Goal: Information Seeking & Learning: Find specific fact

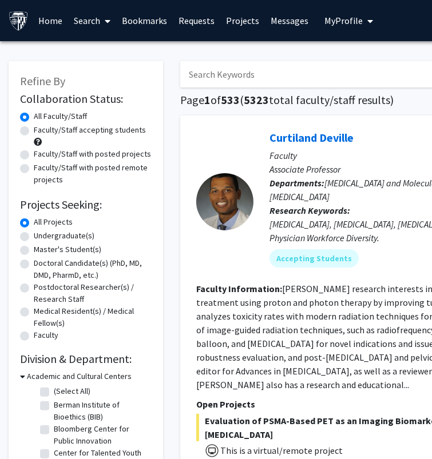
click at [245, 85] on input "Search Keywords" at bounding box center [404, 74] width 449 height 26
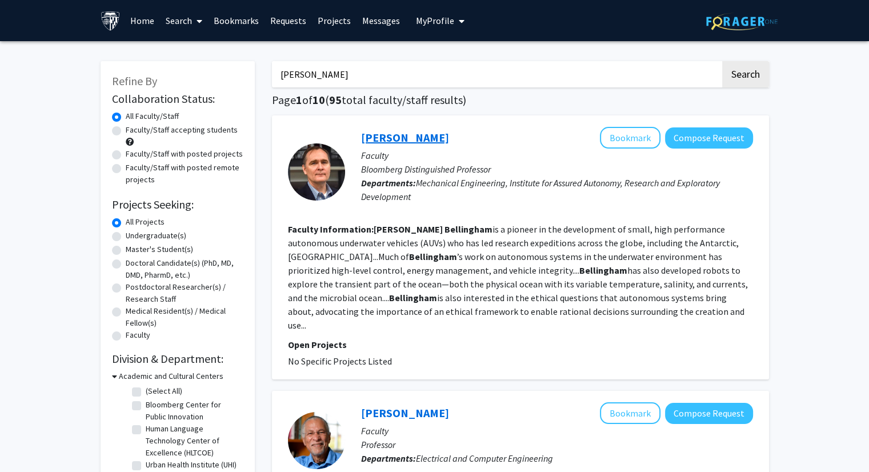
click at [414, 137] on link "James Bellingham" at bounding box center [405, 137] width 88 height 14
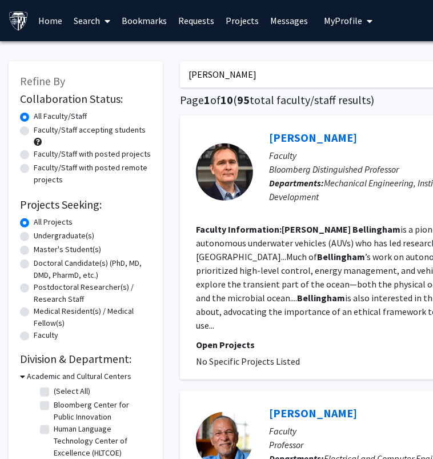
drag, startPoint x: 266, startPoint y: 71, endPoint x: 174, endPoint y: 73, distance: 91.5
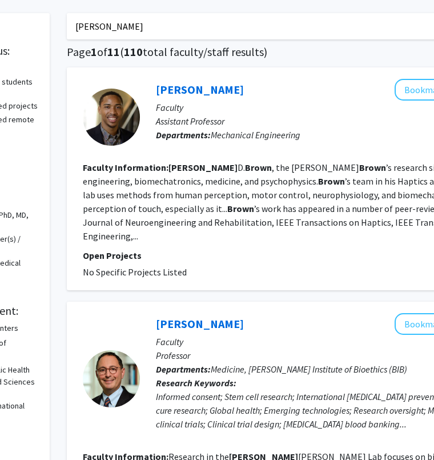
scroll to position [53, 113]
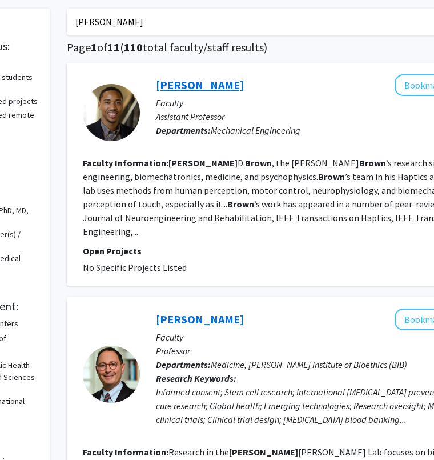
click at [177, 84] on link "Jeremy Brown" at bounding box center [200, 85] width 88 height 14
drag, startPoint x: 141, startPoint y: 28, endPoint x: 64, endPoint y: 26, distance: 77.2
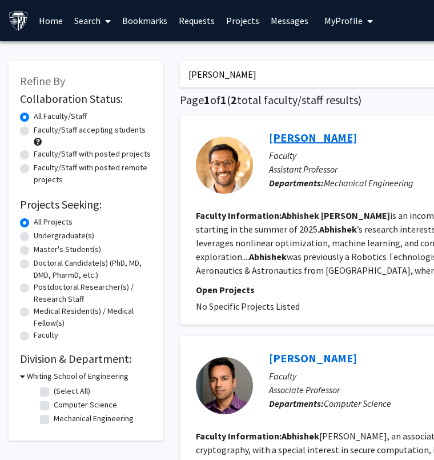
click at [286, 135] on link "Abhishek Cauligi" at bounding box center [313, 137] width 88 height 14
drag, startPoint x: 265, startPoint y: 76, endPoint x: 173, endPoint y: 81, distance: 92.7
click at [173, 81] on div "abhishek cauligi Search Page 1 of 1 ( 2 total faculty/staff results) Abhishek C…" at bounding box center [428, 317] width 514 height 534
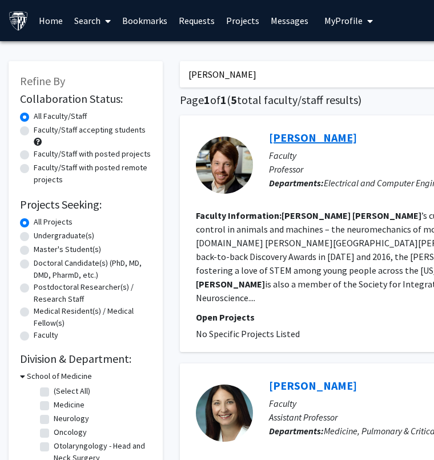
click at [278, 143] on link "Noah Cowan" at bounding box center [313, 137] width 88 height 14
drag, startPoint x: 255, startPoint y: 77, endPoint x: 171, endPoint y: 75, distance: 84.1
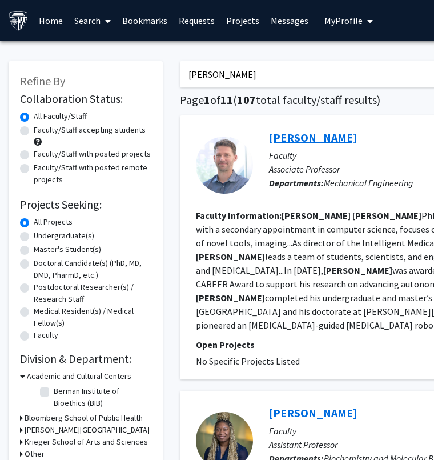
click at [310, 138] on link "Axel Krieger" at bounding box center [313, 137] width 88 height 14
drag, startPoint x: 254, startPoint y: 77, endPoint x: 149, endPoint y: 77, distance: 104.6
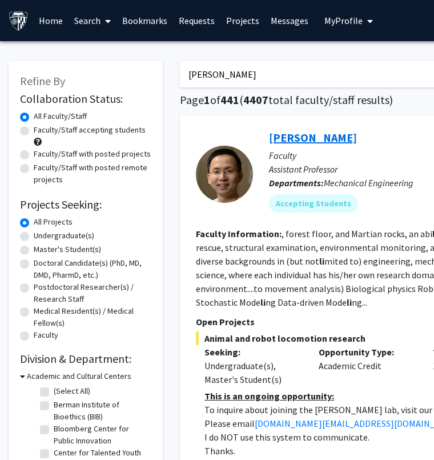
click at [281, 139] on link "Chen Li" at bounding box center [313, 137] width 88 height 14
drag, startPoint x: 242, startPoint y: 78, endPoint x: 161, endPoint y: 76, distance: 81.2
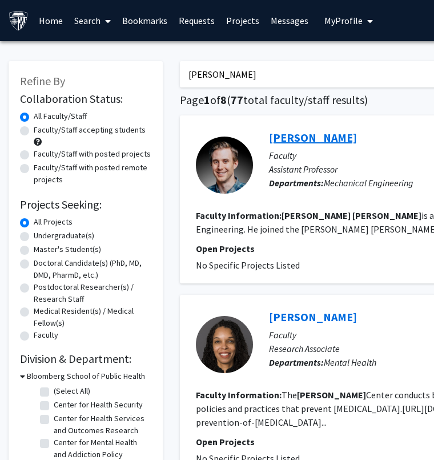
click at [293, 139] on link "Joseph Moore" at bounding box center [313, 137] width 88 height 14
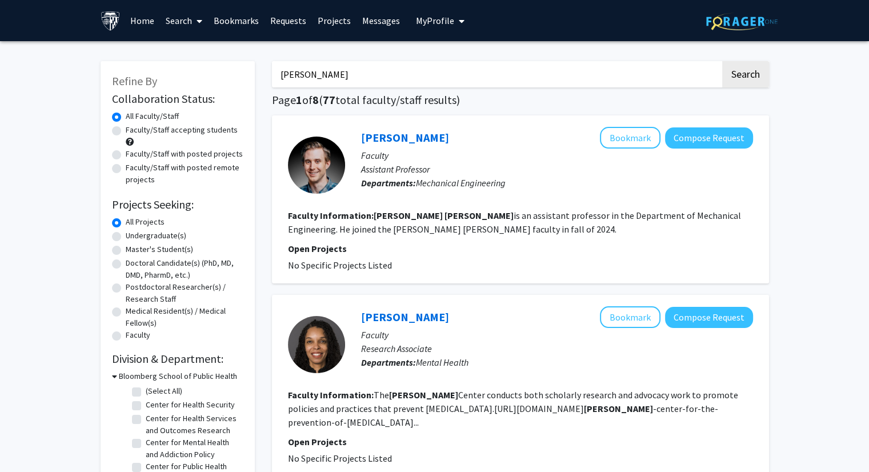
drag, startPoint x: 345, startPoint y: 78, endPoint x: 225, endPoint y: 85, distance: 120.8
type input "noah cowan"
click at [722, 61] on button "Search" at bounding box center [745, 74] width 47 height 26
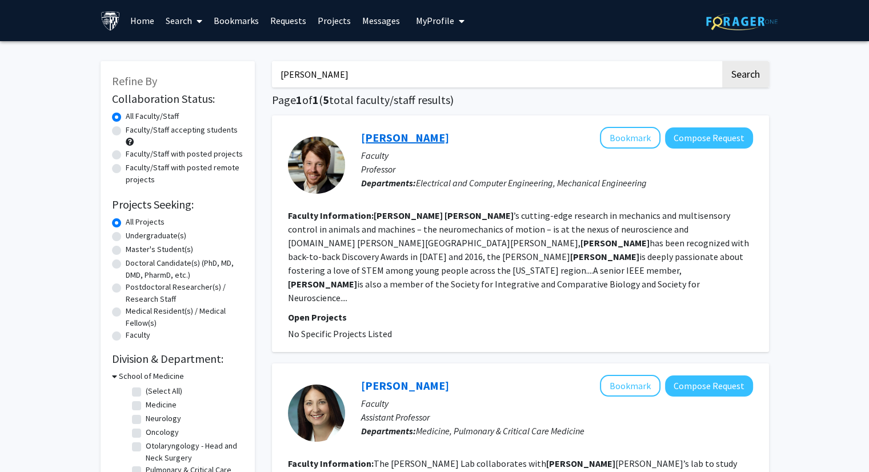
click at [407, 142] on link "[PERSON_NAME]" at bounding box center [405, 137] width 88 height 14
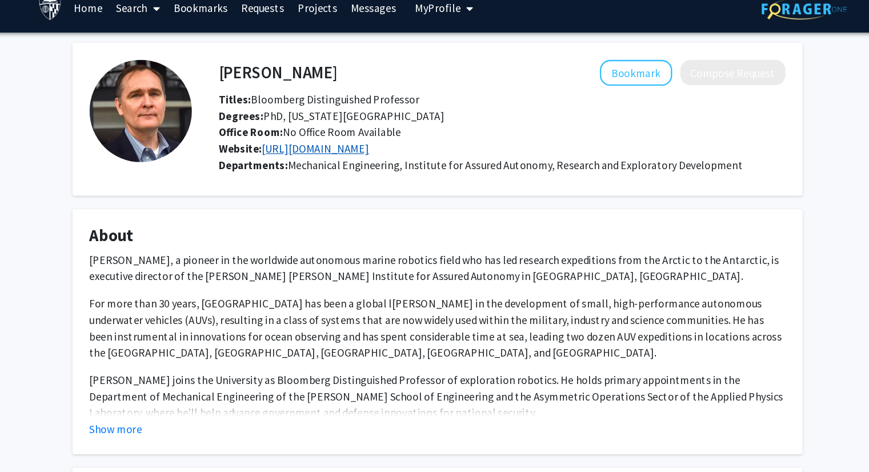
click at [347, 140] on link "https://iaa.jhu.edu/" at bounding box center [333, 138] width 90 height 11
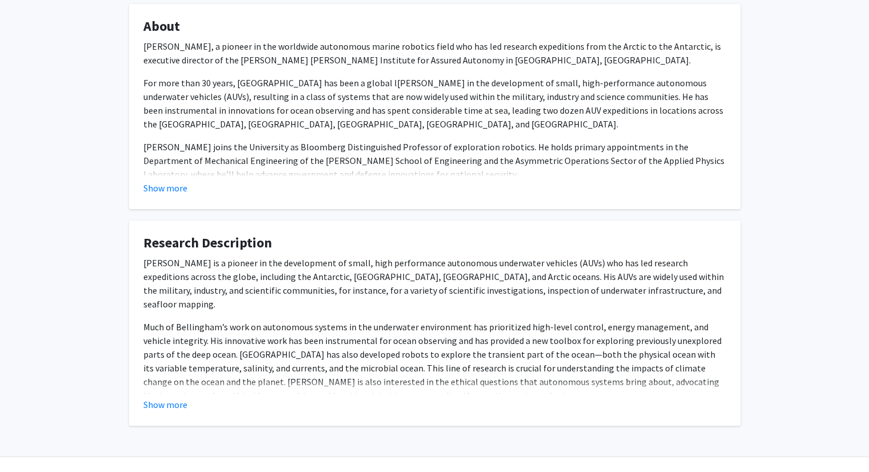
scroll to position [210, 0]
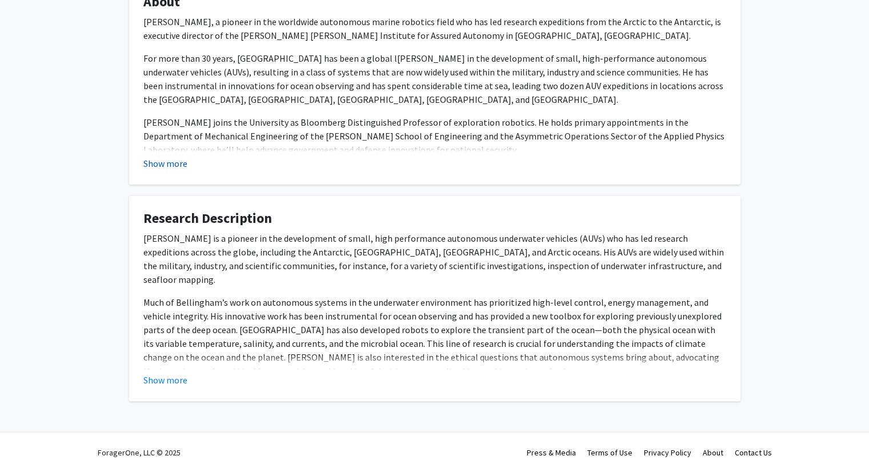
click at [167, 166] on button "Show more" at bounding box center [165, 164] width 44 height 14
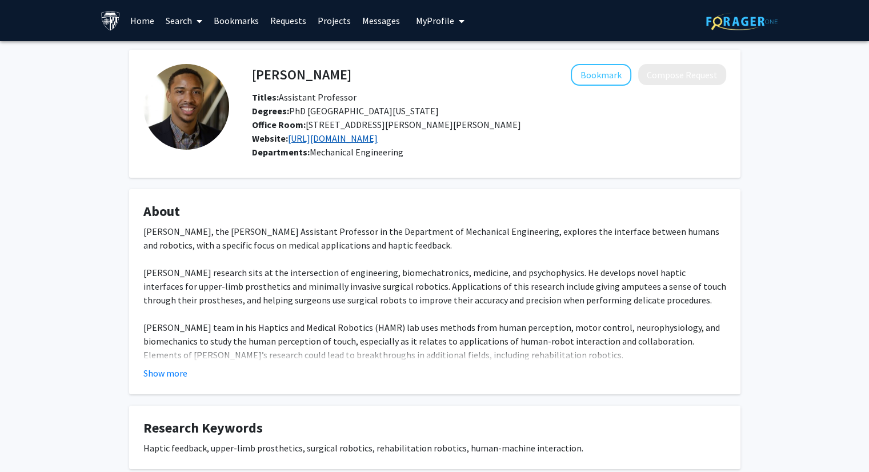
click at [378, 135] on link "https://hamr.lcsr.jhu.edu/" at bounding box center [333, 138] width 90 height 11
click at [174, 376] on button "Show more" at bounding box center [165, 373] width 44 height 14
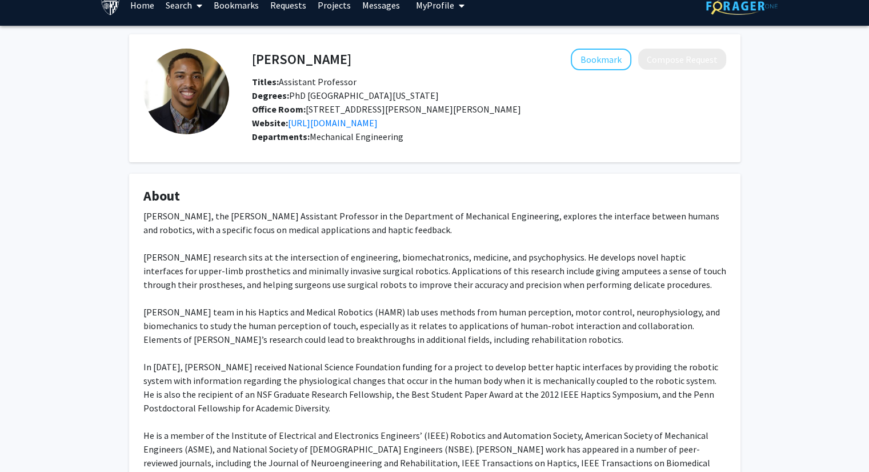
scroll to position [16, 0]
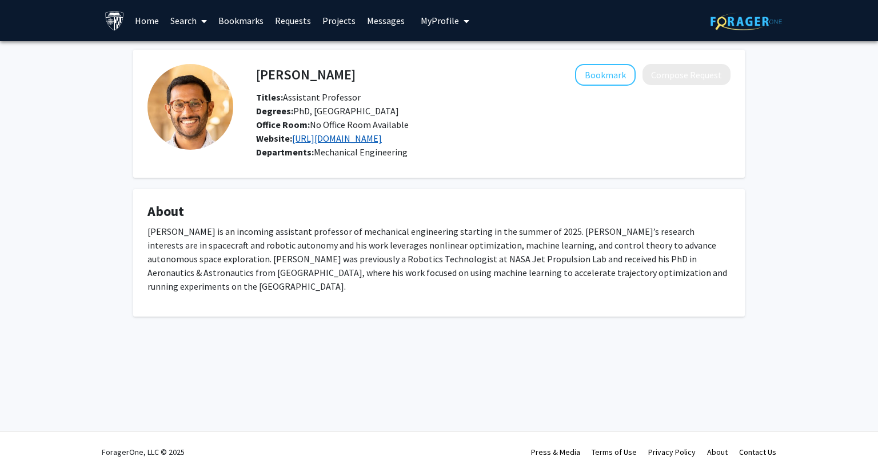
click at [358, 140] on link "https://acauligi.github.io/" at bounding box center [337, 138] width 90 height 11
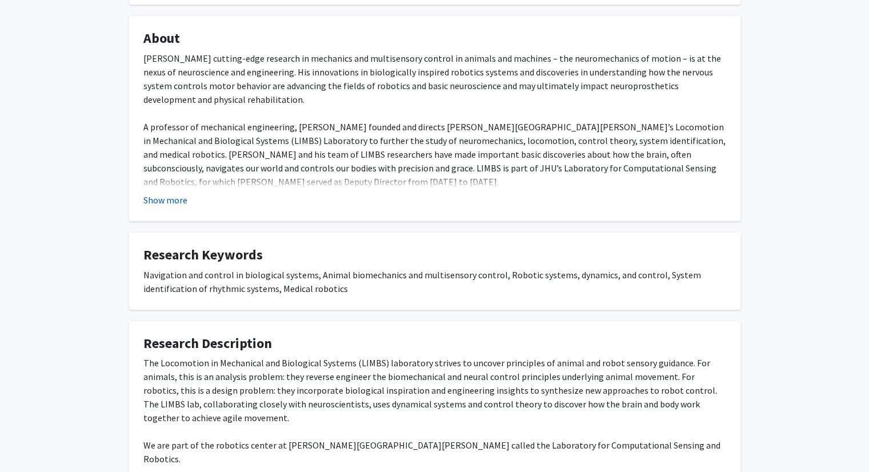
scroll to position [186, 0]
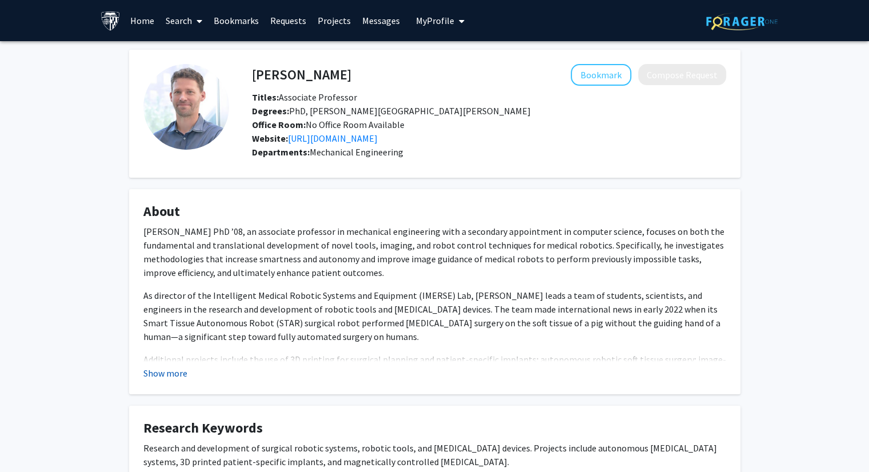
click at [174, 372] on button "Show more" at bounding box center [165, 373] width 44 height 14
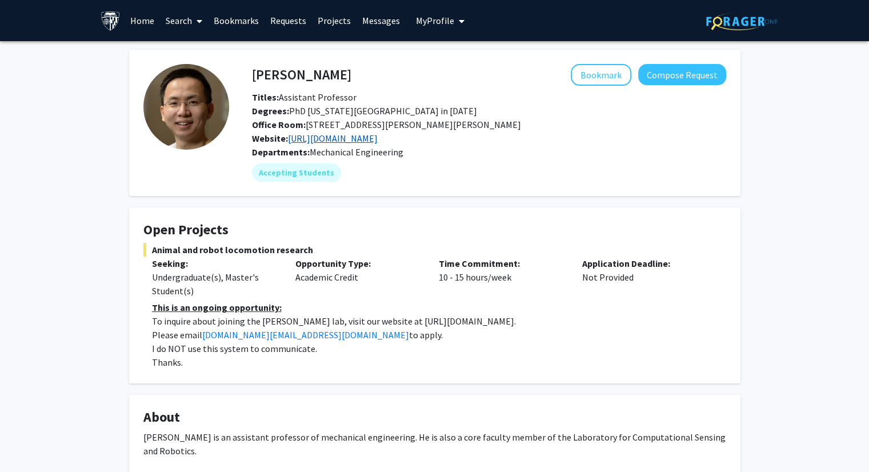
click at [352, 139] on link "https://li.me.jhu.edu/" at bounding box center [333, 138] width 90 height 11
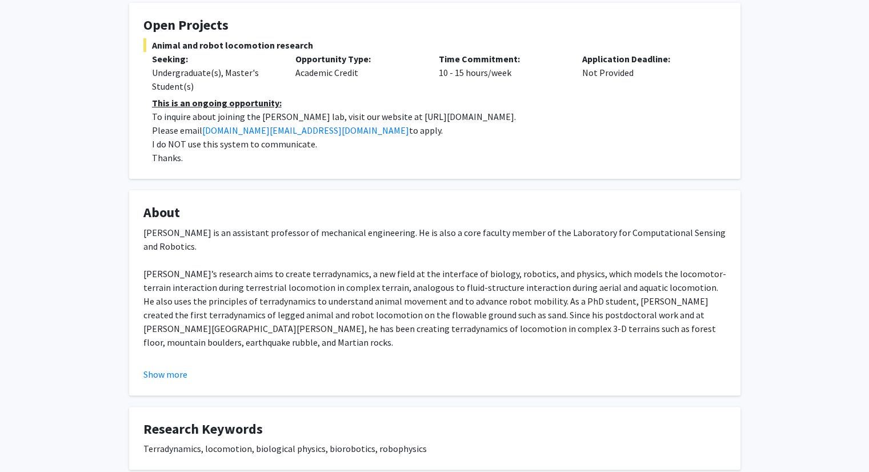
scroll to position [210, 0]
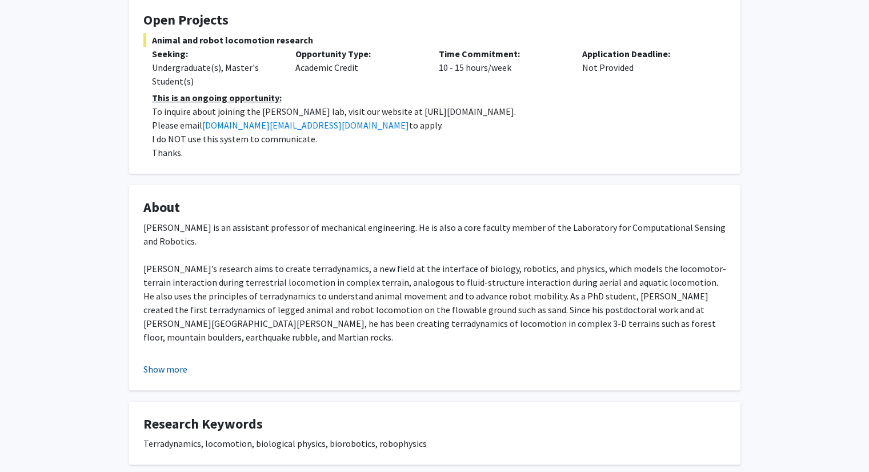
click at [178, 373] on button "Show more" at bounding box center [165, 369] width 44 height 14
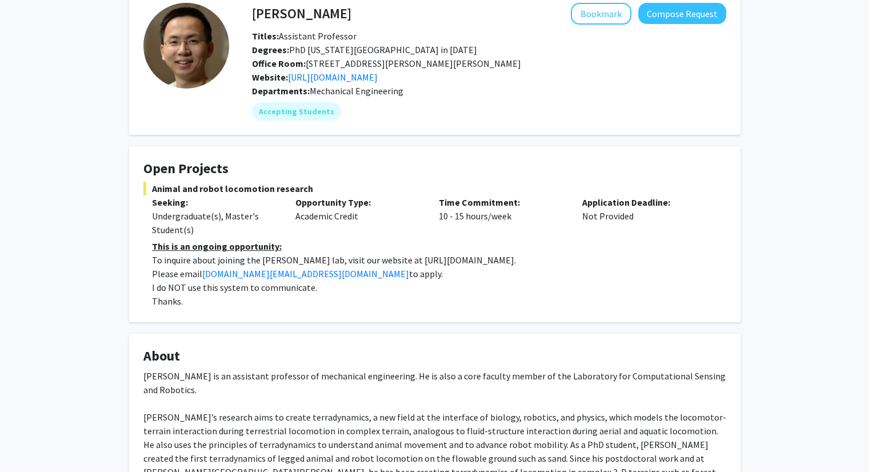
scroll to position [64, 0]
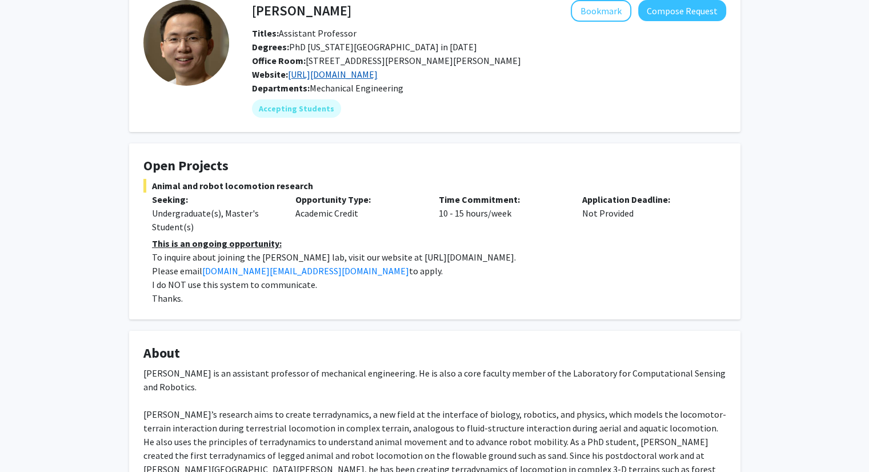
click at [361, 71] on link "https://li.me.jhu.edu/" at bounding box center [333, 74] width 90 height 11
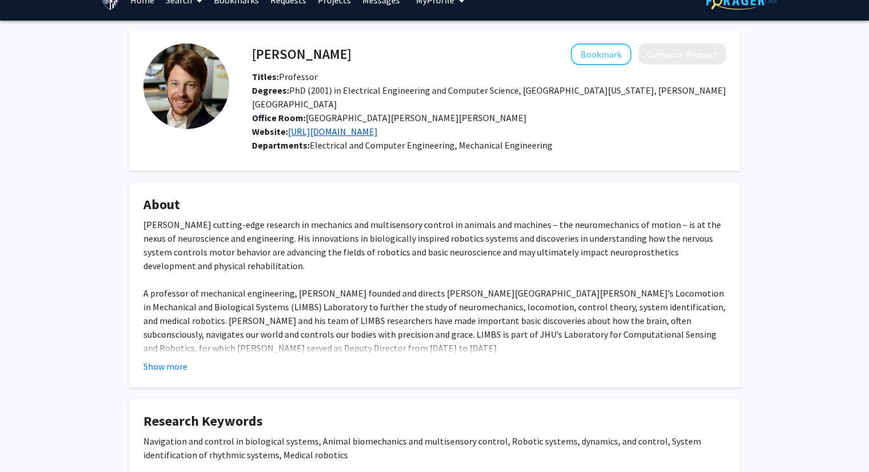
scroll to position [22, 0]
